Goal: Information Seeking & Learning: Learn about a topic

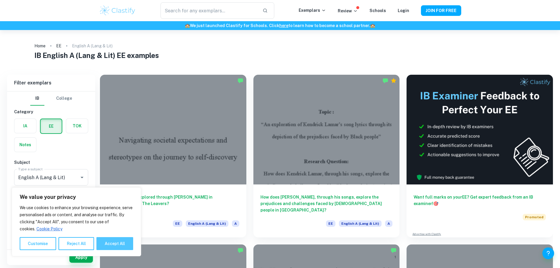
click at [121, 242] on button "Accept All" at bounding box center [115, 243] width 37 height 13
checkbox input "true"
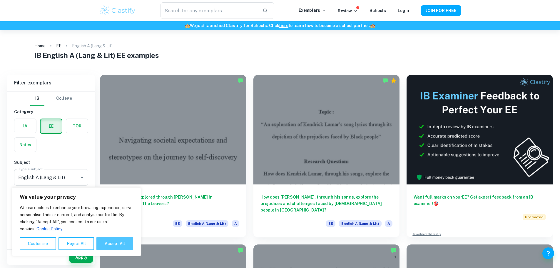
checkbox input "true"
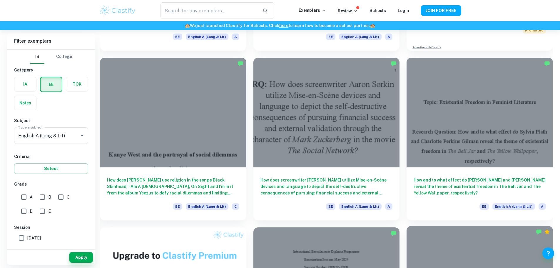
scroll to position [177, 0]
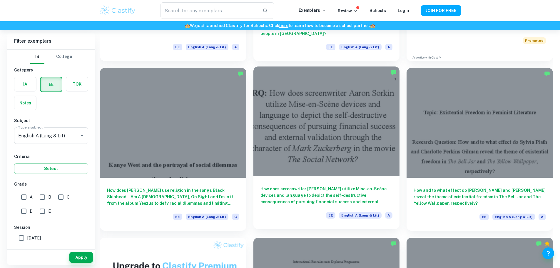
click at [261, 186] on h6 "How does screenwriter [PERSON_NAME] utilize Mise-en-Scène devices and language …" at bounding box center [327, 195] width 132 height 19
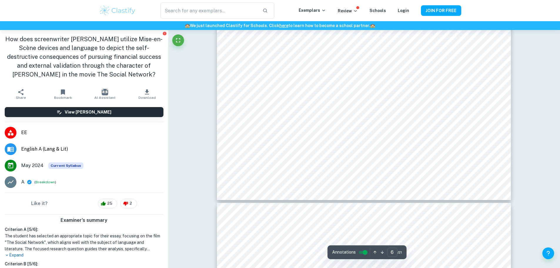
scroll to position [2236, 0]
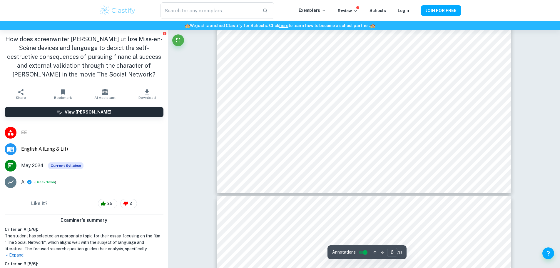
type input "7"
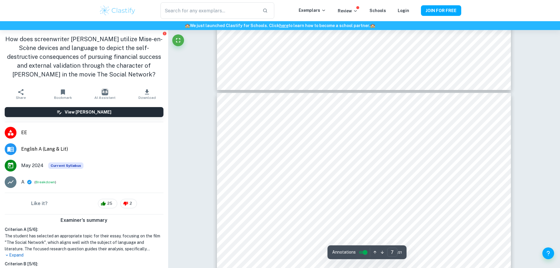
scroll to position [2442, 0]
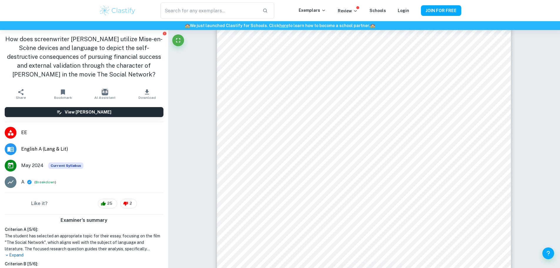
click at [46, 181] on button "Breakdown" at bounding box center [45, 181] width 19 height 5
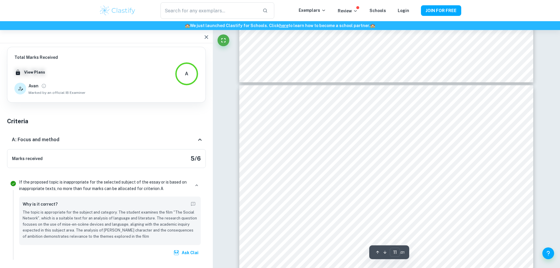
scroll to position [3958, 0]
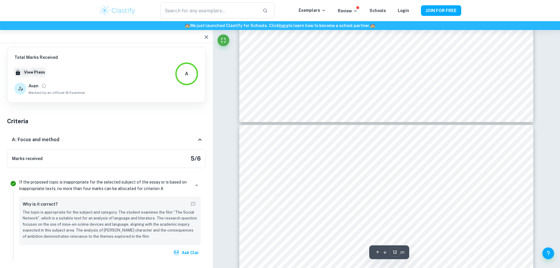
type input "13"
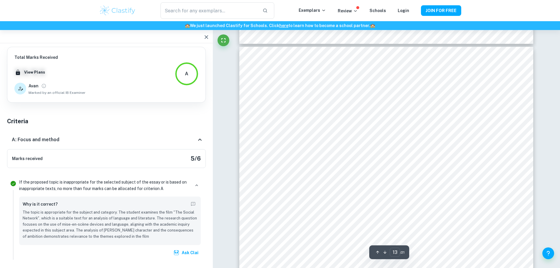
scroll to position [4772, 0]
